Goal: Find specific page/section: Find specific page/section

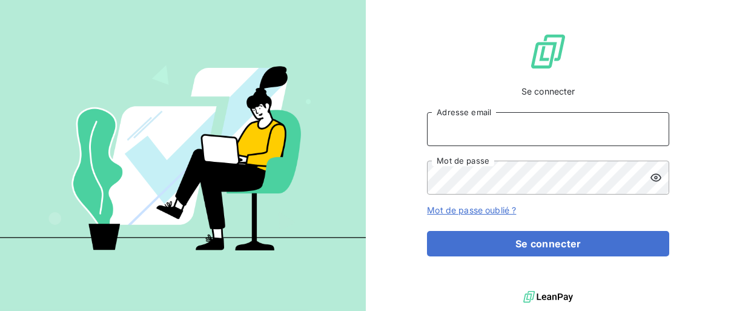
click at [539, 146] on input "Adresse email" at bounding box center [548, 129] width 242 height 34
type input "billing@slimpay.com"
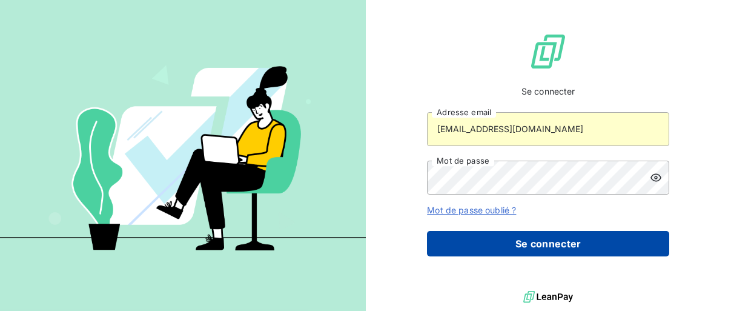
click at [513, 256] on button "Se connecter" at bounding box center [548, 243] width 242 height 25
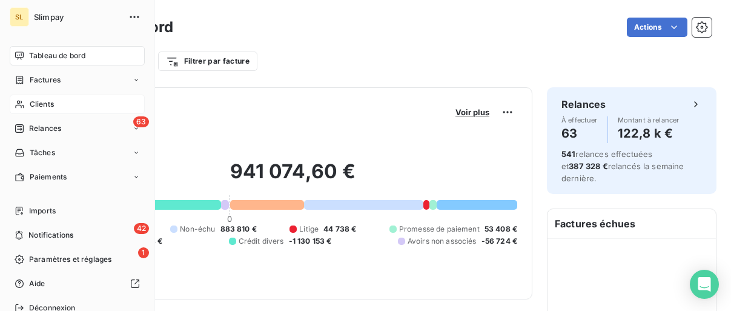
click at [41, 104] on span "Clients" at bounding box center [42, 104] width 24 height 11
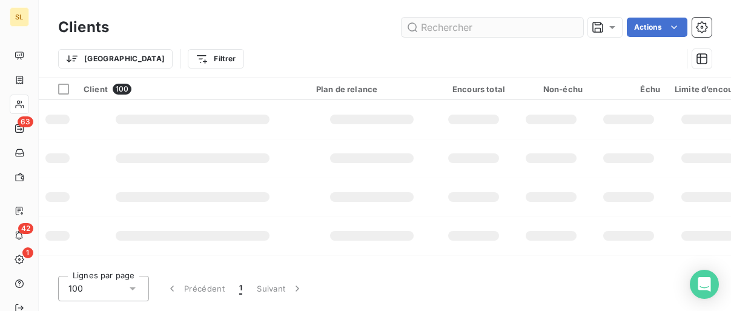
click at [560, 32] on input "text" at bounding box center [493, 27] width 182 height 19
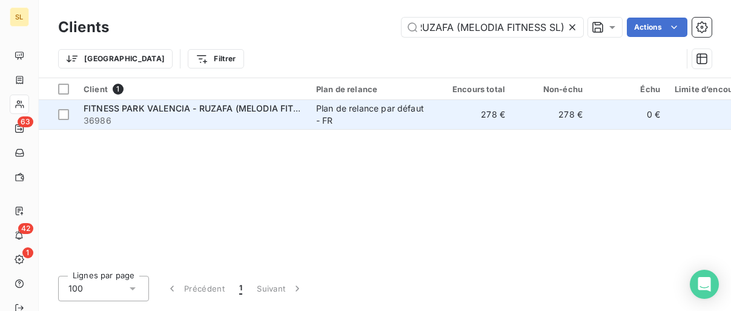
type input "FITNESS PARK VALENCIA - RUZAFA (MELODIA FITNESS SL)"
click at [204, 110] on span "FITNESS PARK VALENCIA - RUZAFA (MELODIA FITNESS SL)" at bounding box center [208, 108] width 249 height 10
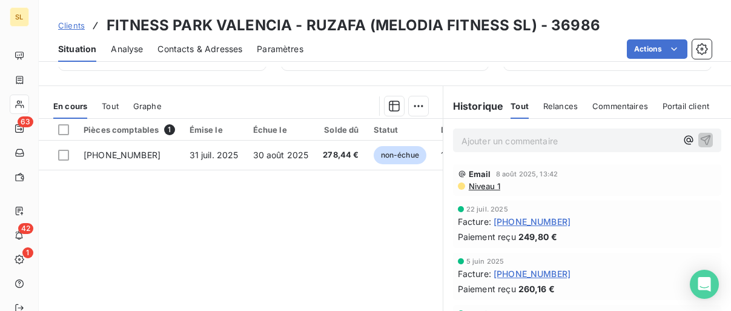
scroll to position [220, 0]
